Goal: Transaction & Acquisition: Purchase product/service

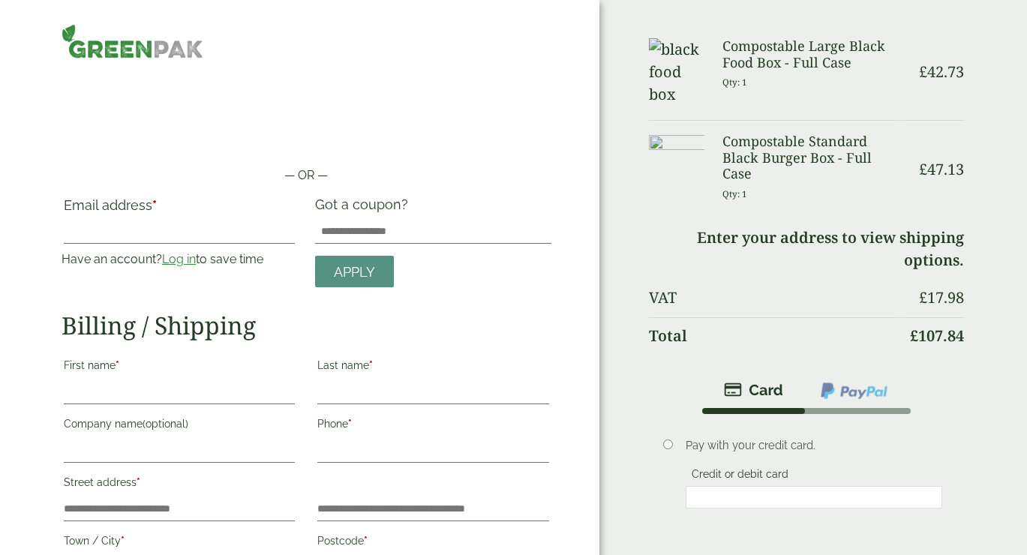
click at [180, 264] on link "Log in" at bounding box center [179, 259] width 34 height 14
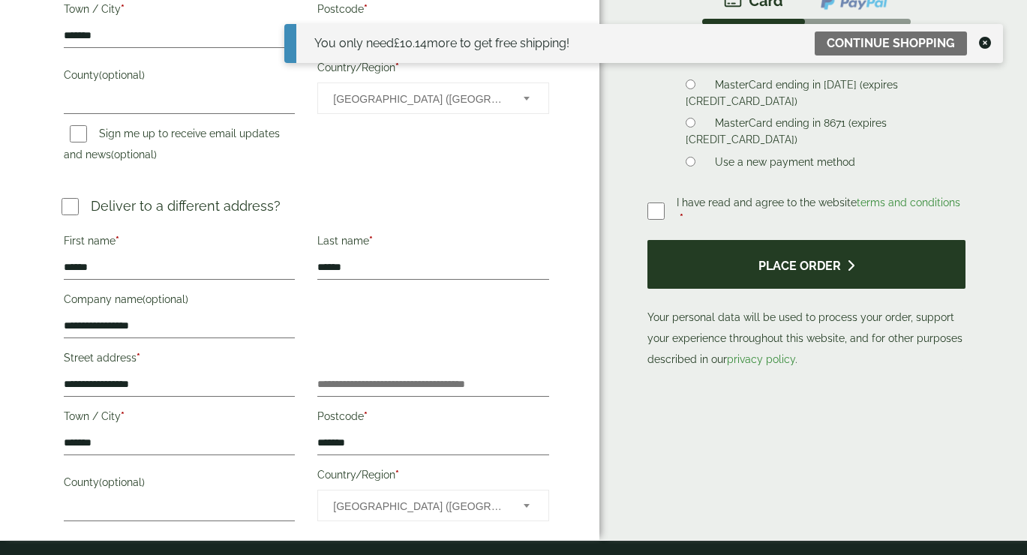
scroll to position [535, 0]
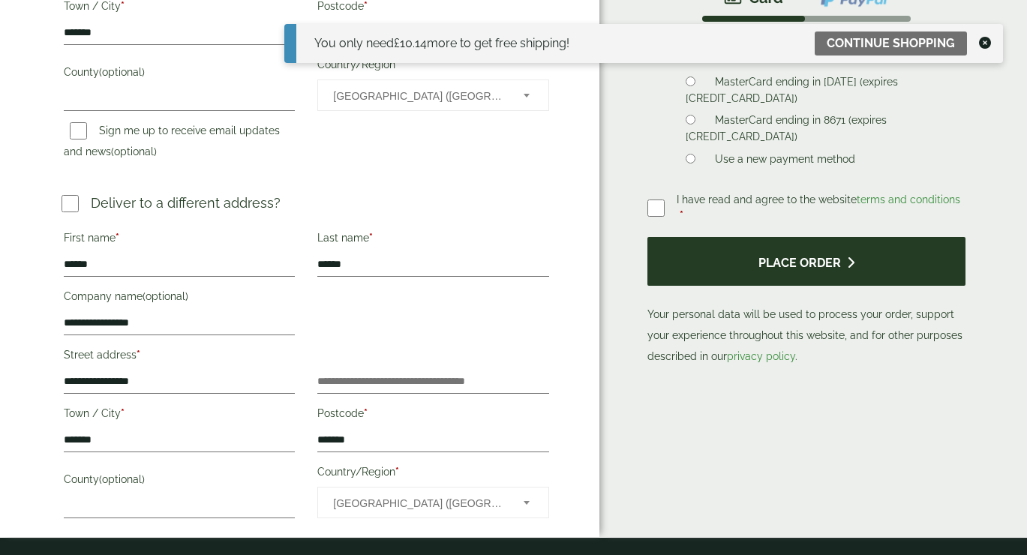
click at [757, 255] on button "Place order" at bounding box center [806, 261] width 318 height 49
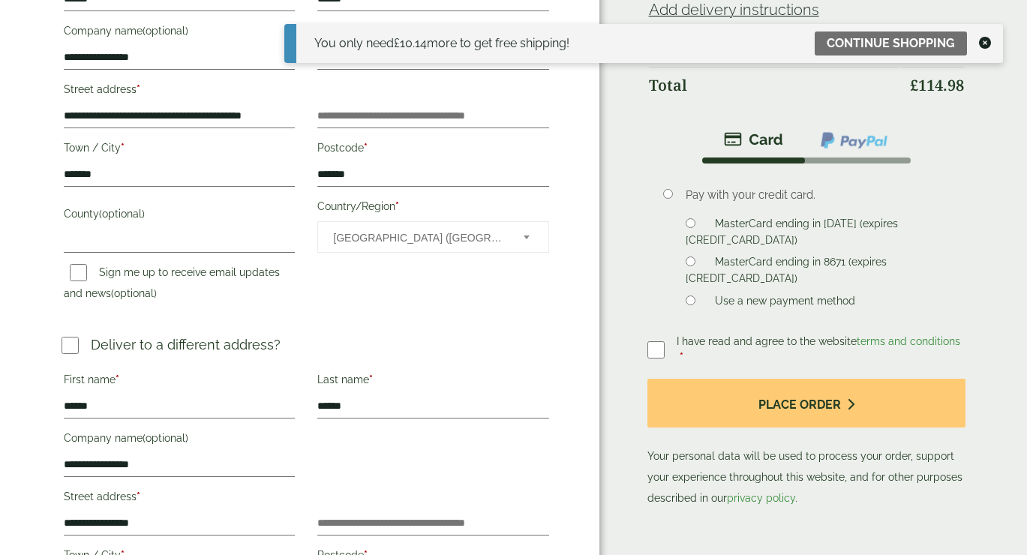
scroll to position [424, 0]
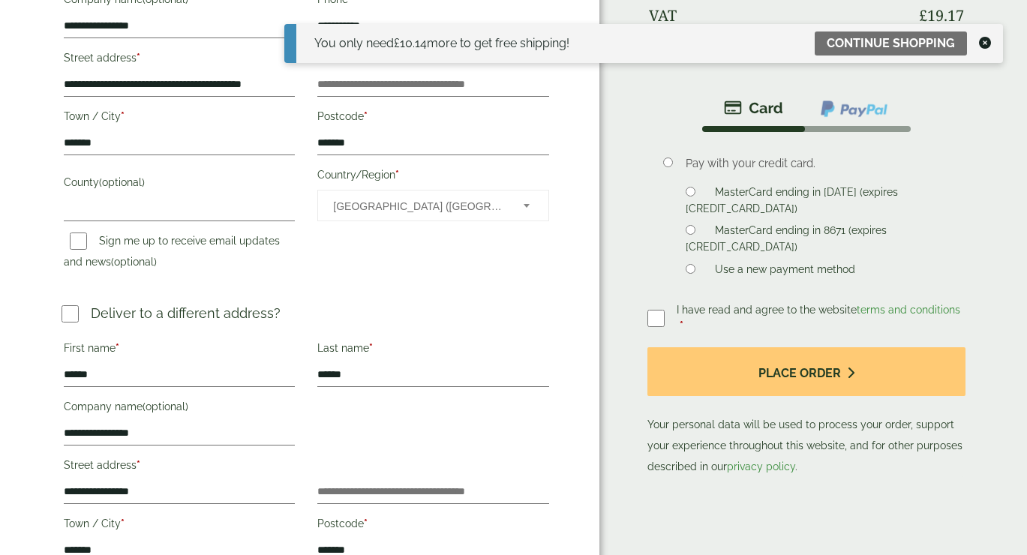
click at [982, 42] on icon at bounding box center [985, 43] width 12 height 12
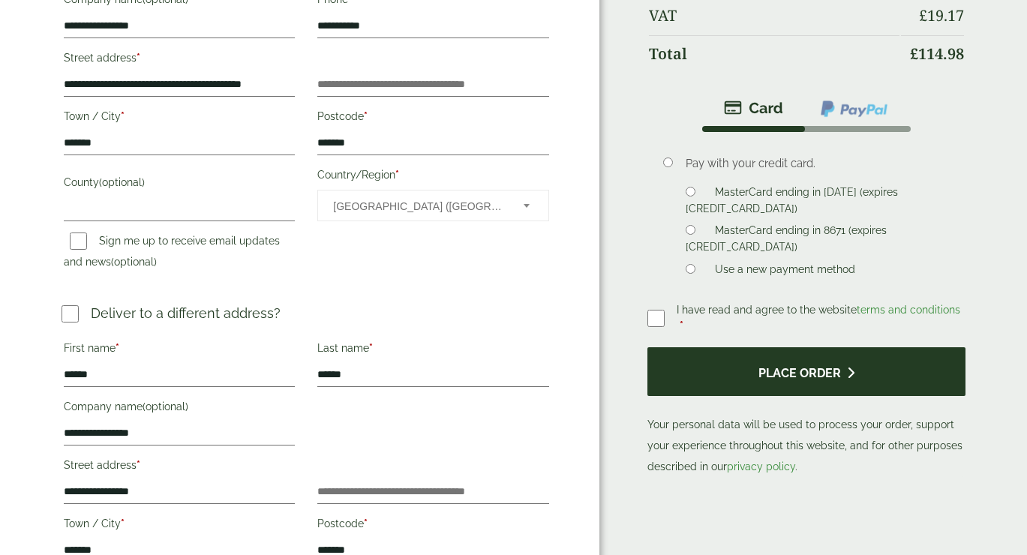
click at [749, 381] on button "Place order" at bounding box center [806, 371] width 318 height 49
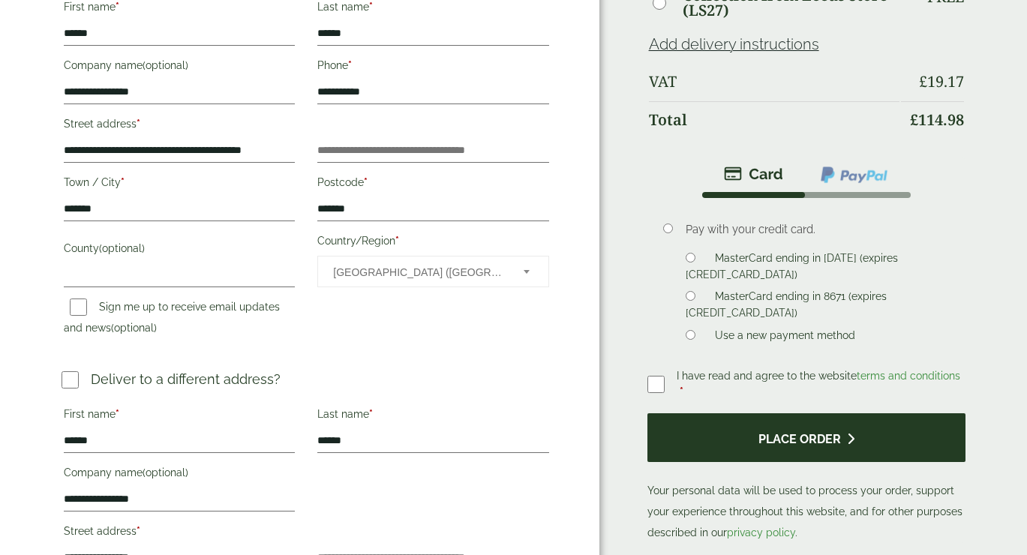
scroll to position [359, 0]
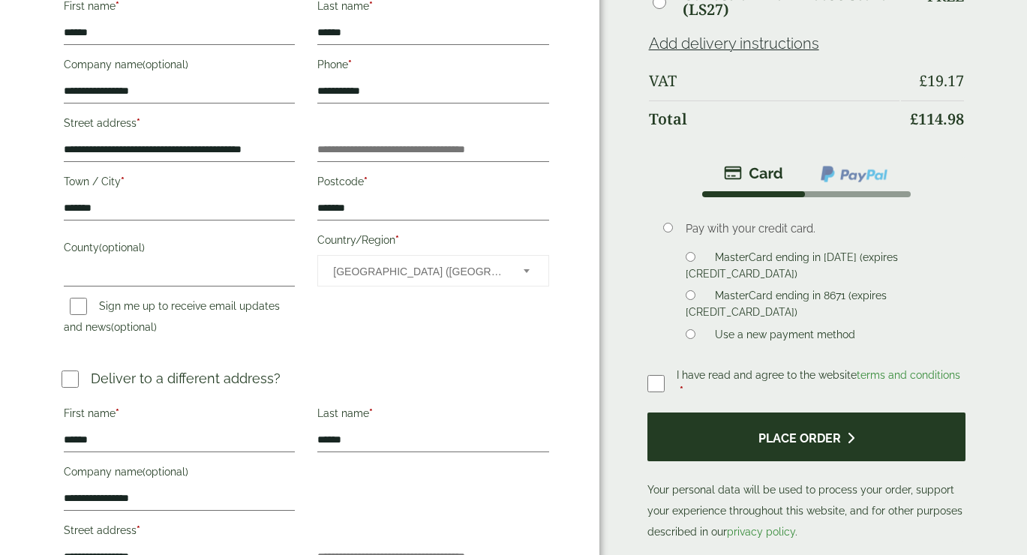
click at [712, 440] on button "Place order" at bounding box center [806, 436] width 318 height 49
